Goal: Task Accomplishment & Management: Use online tool/utility

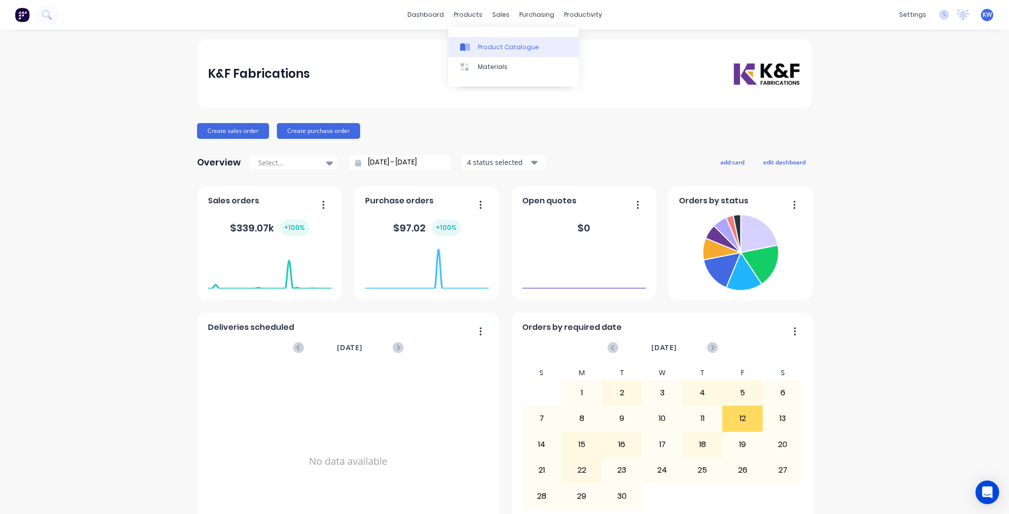
click at [485, 45] on div "Product Catalogue" at bounding box center [508, 47] width 61 height 9
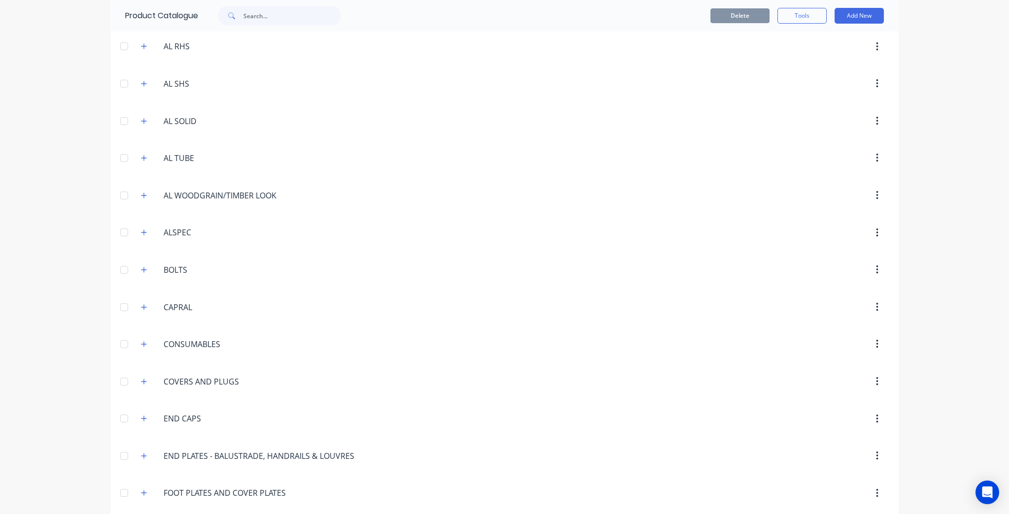
scroll to position [1025, 0]
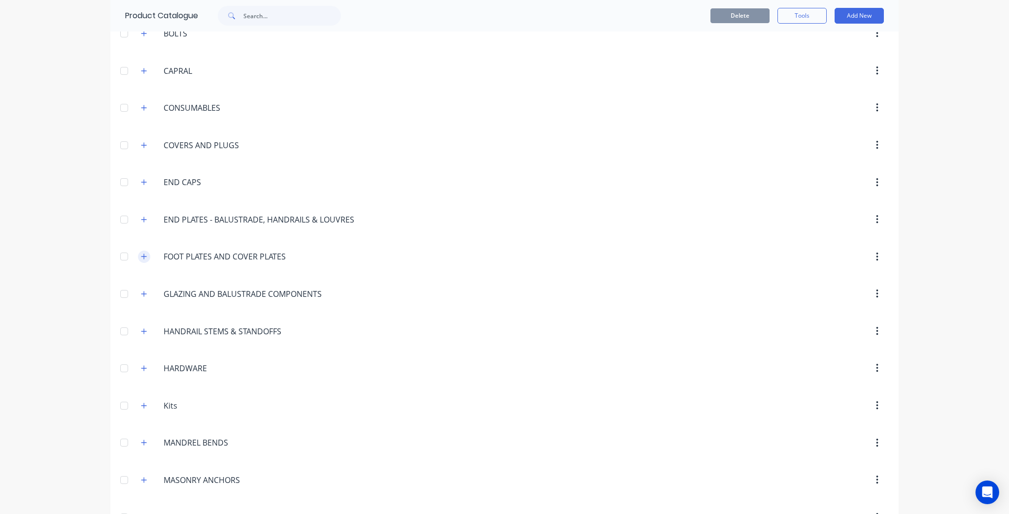
click at [138, 255] on button "button" at bounding box center [144, 257] width 12 height 12
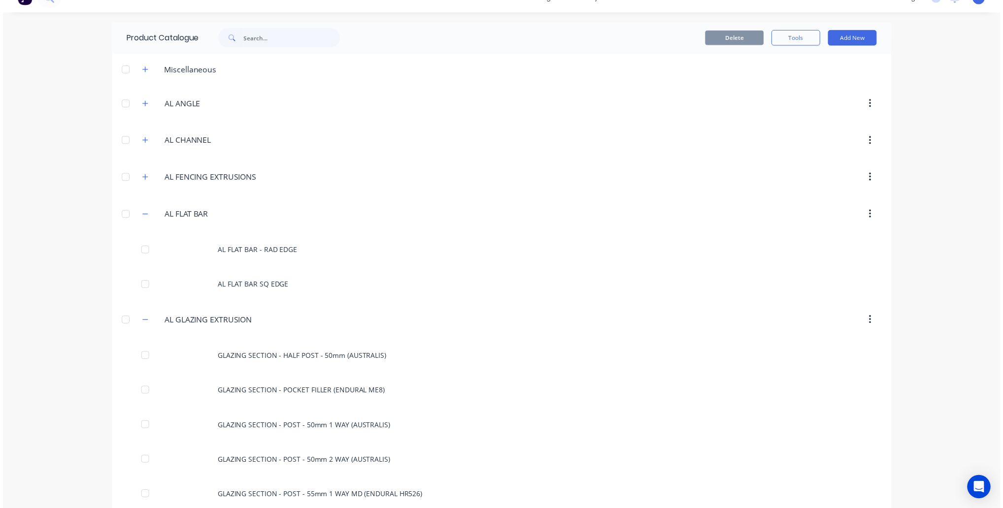
scroll to position [0, 0]
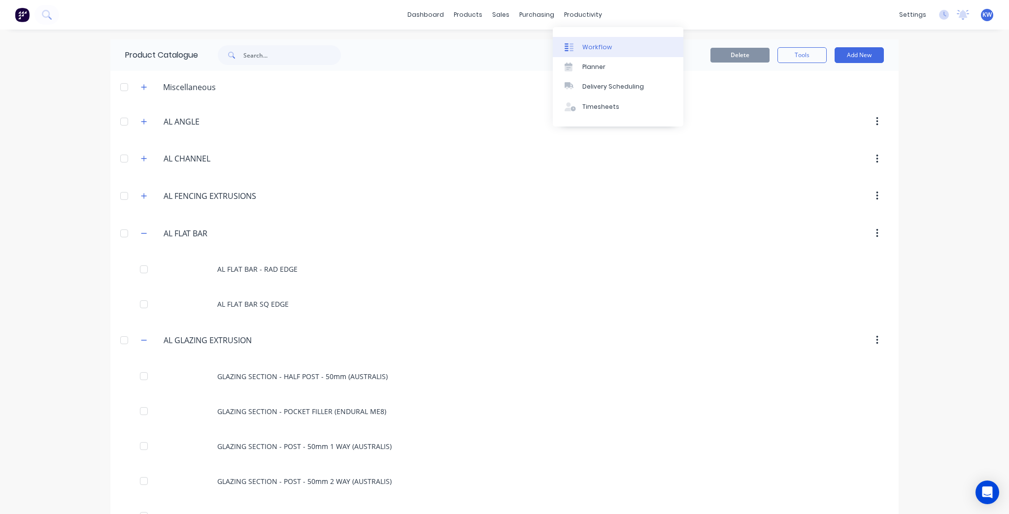
click at [576, 47] on div at bounding box center [572, 47] width 15 height 9
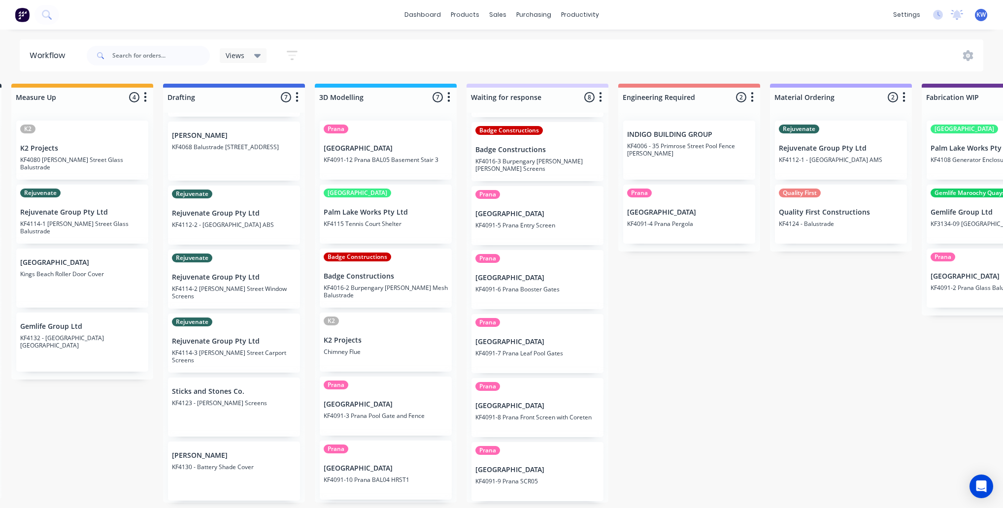
scroll to position [0, 313]
click at [402, 296] on p "KF4016-2 Burpengary [PERSON_NAME] Mesh Balustrade" at bounding box center [386, 291] width 124 height 15
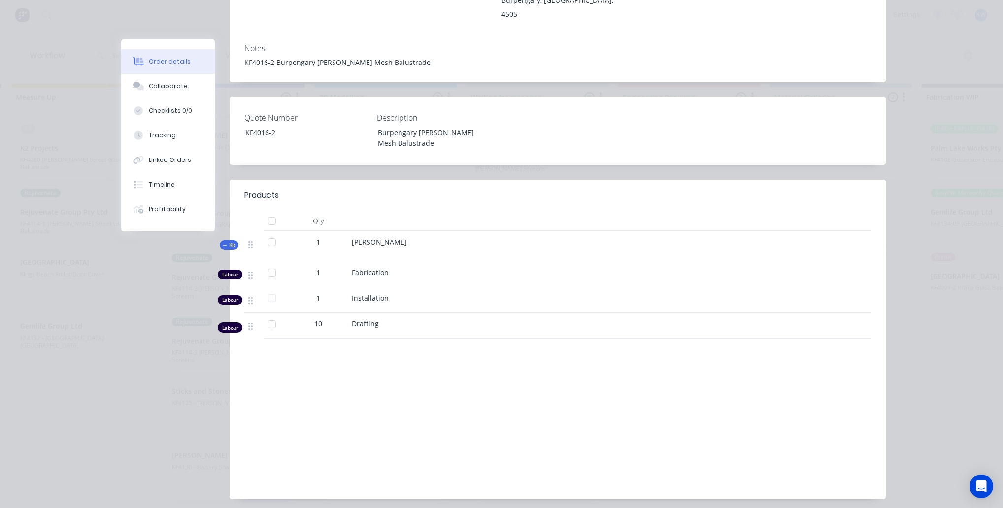
scroll to position [208, 0]
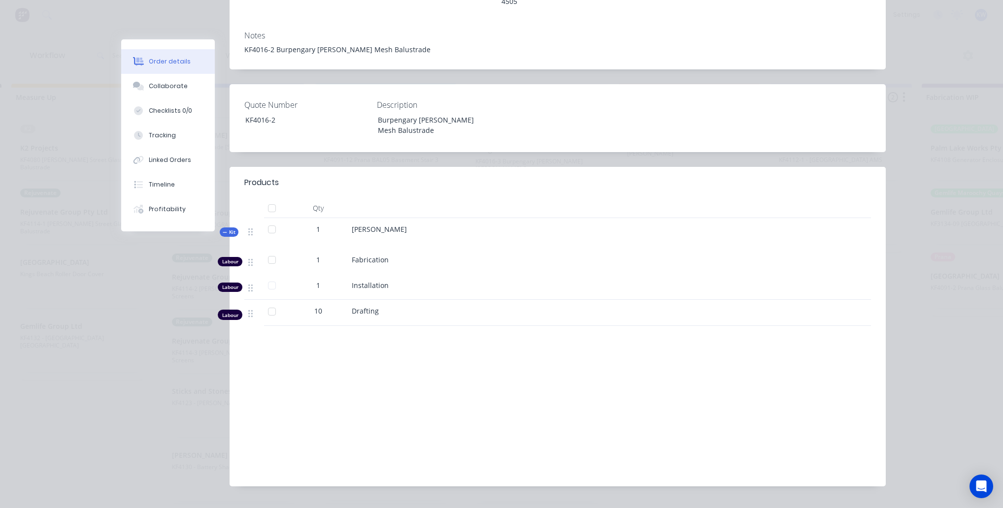
click at [939, 56] on div "Order details Collaborate Checklists 0/0 Tracking Linked Orders Timeline Profit…" at bounding box center [501, 254] width 1003 height 508
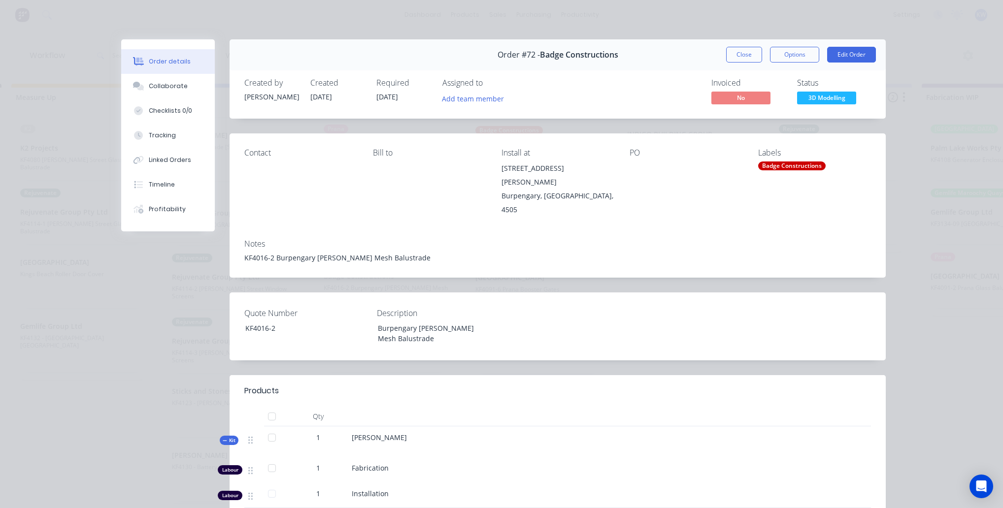
scroll to position [0, 313]
click at [726, 50] on button "Close" at bounding box center [744, 55] width 36 height 16
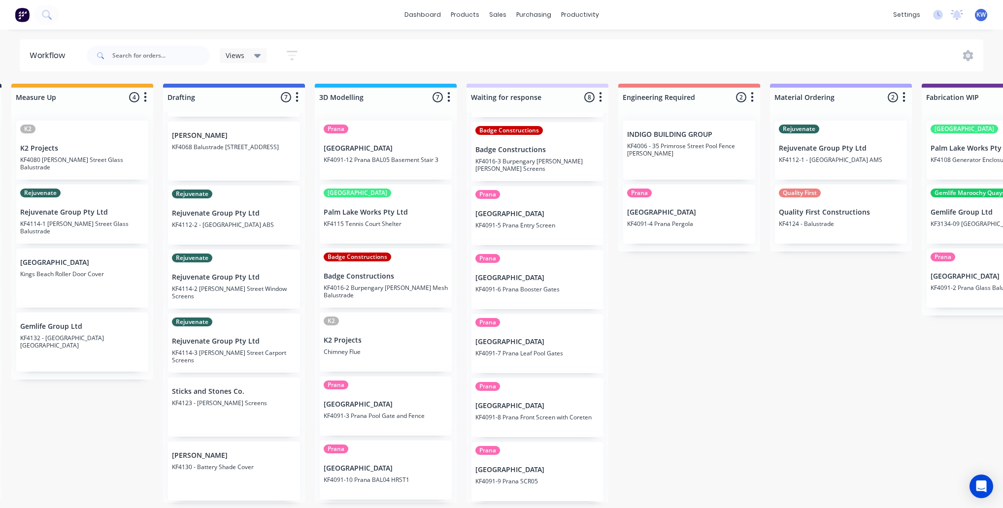
scroll to position [63, 0]
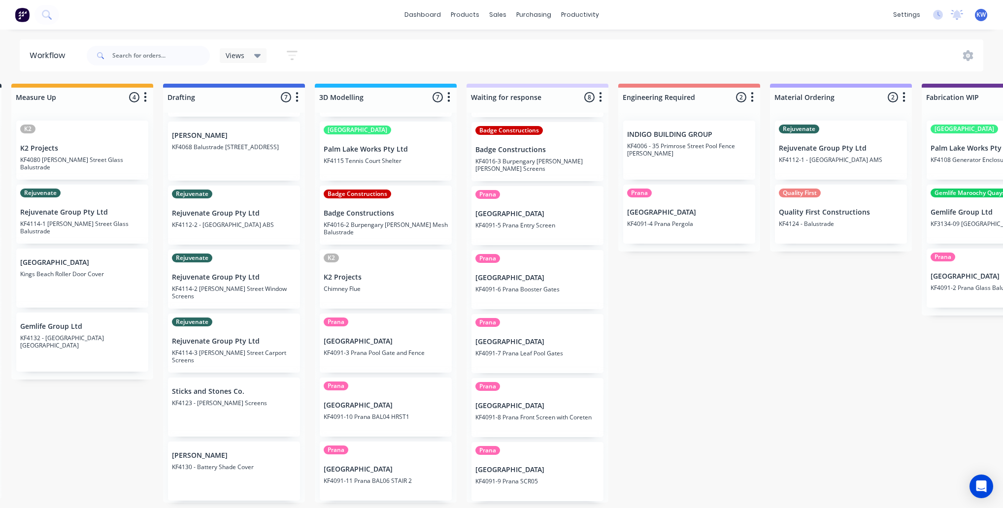
click at [410, 24] on div "dashboard products sales purchasing productivity dashboard products Product Cat…" at bounding box center [501, 15] width 1003 height 30
click at [414, 16] on link "dashboard" at bounding box center [423, 14] width 46 height 15
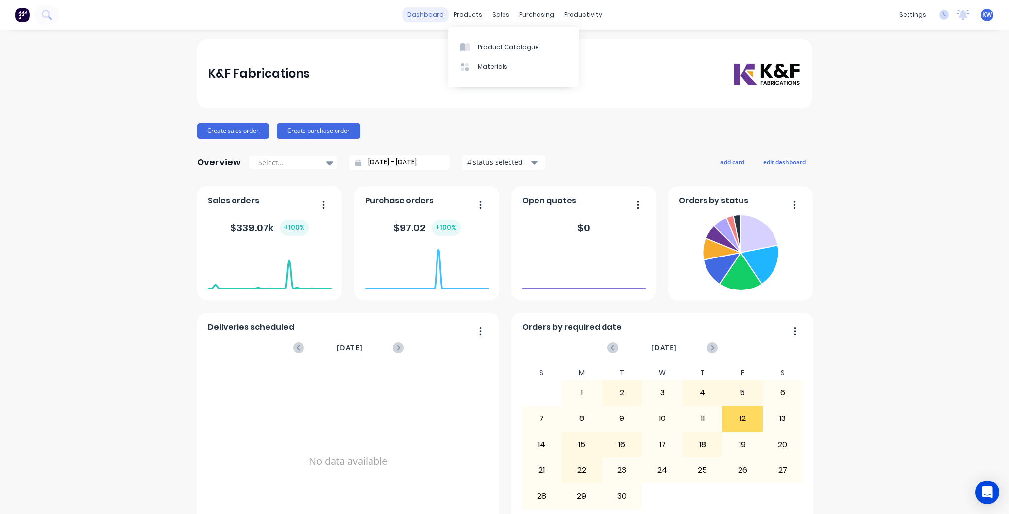
click at [441, 18] on link "dashboard" at bounding box center [426, 14] width 46 height 15
